Goal: Navigation & Orientation: Find specific page/section

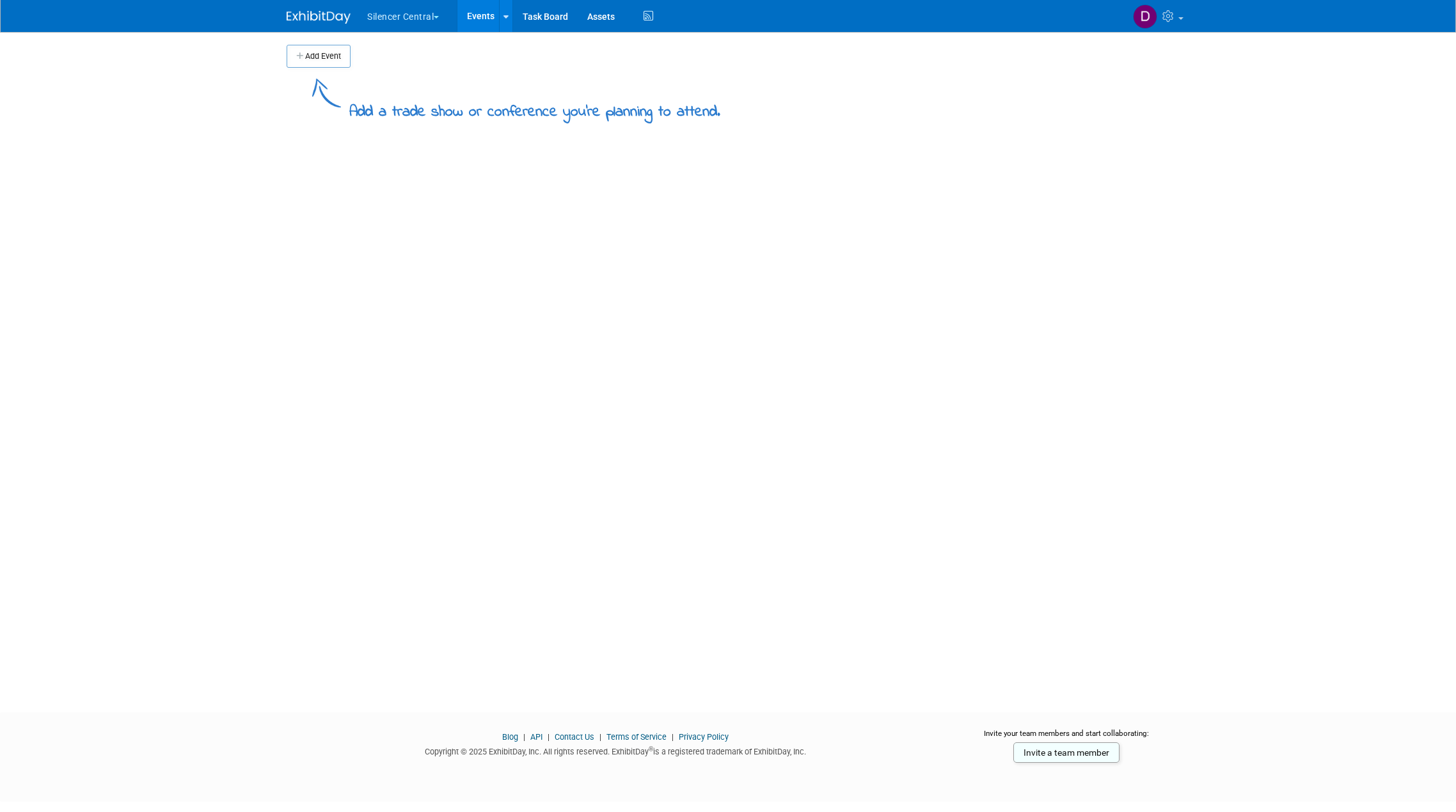
click at [377, 17] on button "Silencer Central" at bounding box center [410, 14] width 89 height 28
click at [389, 70] on link "Silencer Central" at bounding box center [412, 77] width 91 height 18
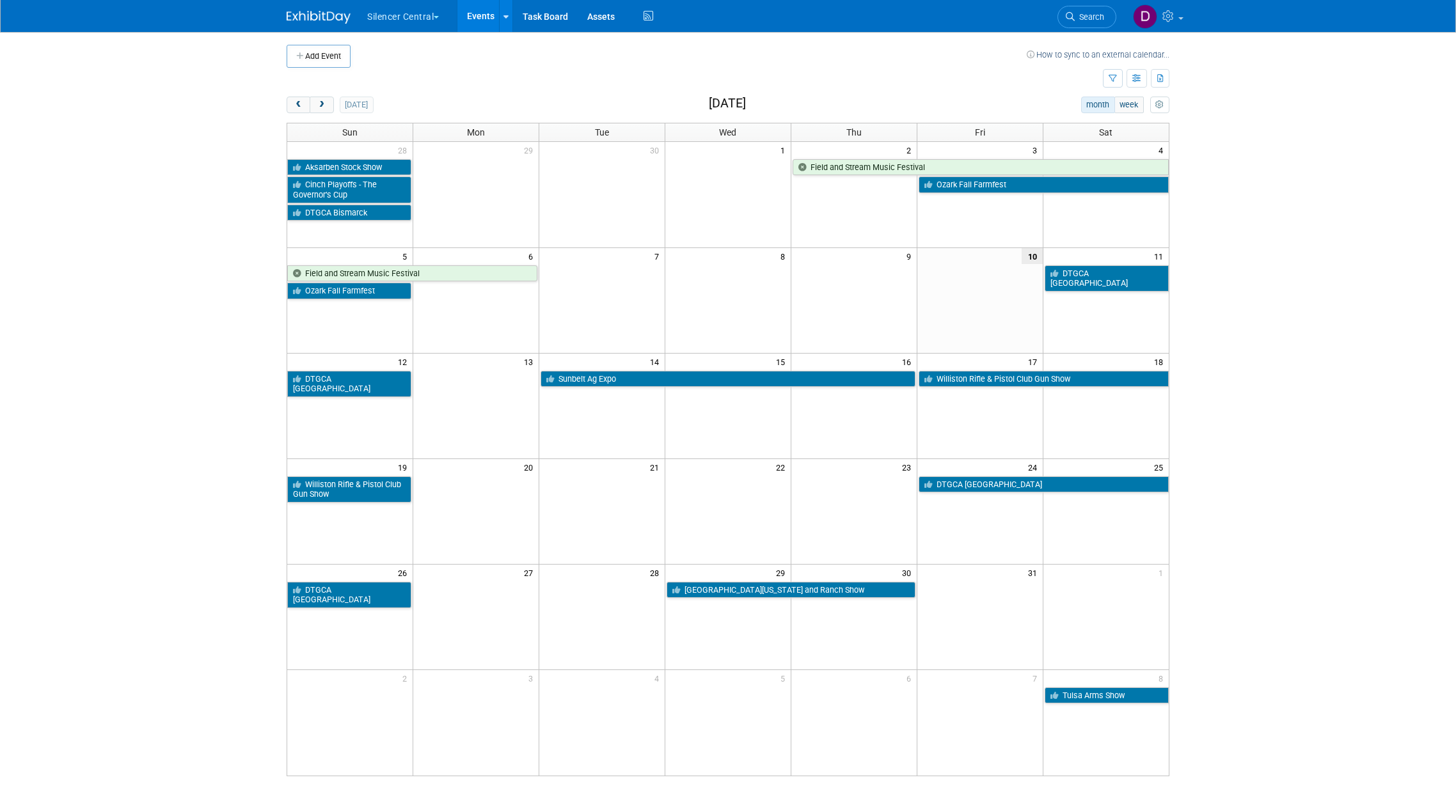
click at [172, 155] on body "Silencer Central Choose Workspace: Silencer Central Silencer Central Events Add…" at bounding box center [728, 406] width 1456 height 812
click at [610, 69] on td at bounding box center [695, 79] width 816 height 22
drag, startPoint x: 1221, startPoint y: 127, endPoint x: 1037, endPoint y: 87, distance: 188.3
click at [1221, 127] on body "Silencer Central Choose Workspace: Silencer Central Silencer Central Events Add…" at bounding box center [728, 406] width 1456 height 812
